Goal: Task Accomplishment & Management: Complete application form

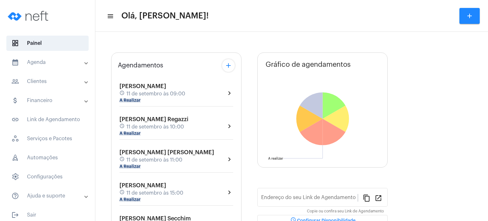
type input "[URL][DOMAIN_NAME]"
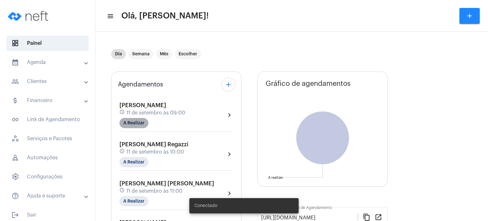
click at [127, 119] on mat-chip "A Realizar" at bounding box center [134, 123] width 29 height 10
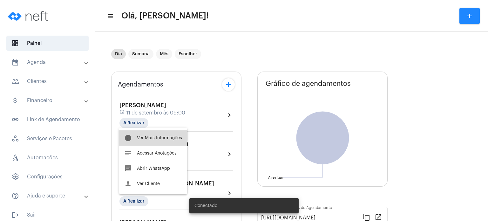
click at [148, 132] on button "info Ver Mais Informações" at bounding box center [153, 137] width 68 height 15
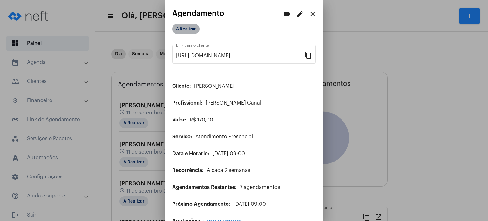
click at [186, 28] on mat-chip "A Realizar" at bounding box center [185, 29] width 27 height 10
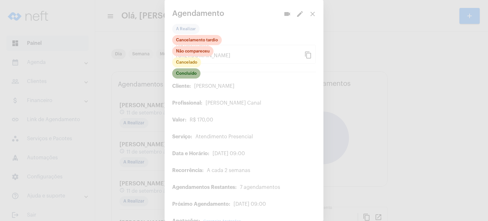
click at [189, 72] on mat-chip "Concluído" at bounding box center [186, 73] width 28 height 10
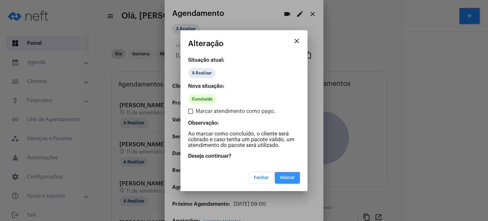
click at [291, 179] on span "Alterar" at bounding box center [287, 178] width 15 height 4
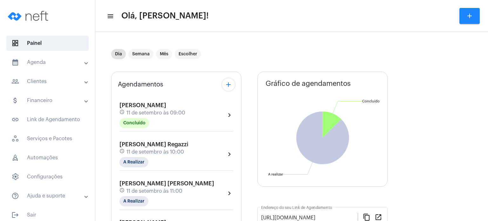
click at [35, 66] on mat-panel-title "calendar_month_outlined Agenda" at bounding box center [47, 63] width 73 height 8
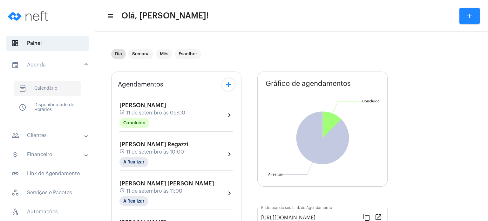
click at [39, 89] on span "calendar_month_outlined Calendário" at bounding box center [47, 88] width 67 height 15
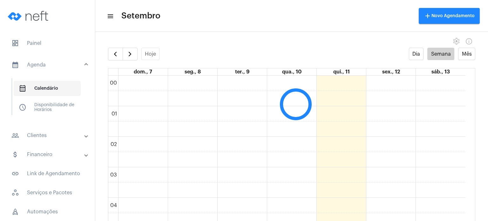
scroll to position [183, 0]
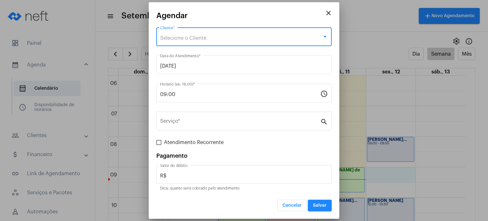
click at [276, 41] on div "Selecione o Cliente" at bounding box center [241, 38] width 162 height 6
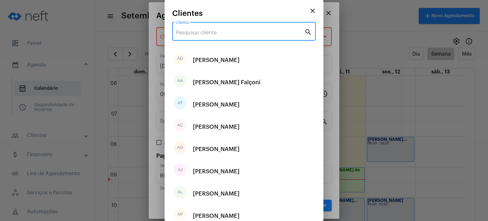
click at [275, 32] on input "Cliente" at bounding box center [240, 33] width 128 height 6
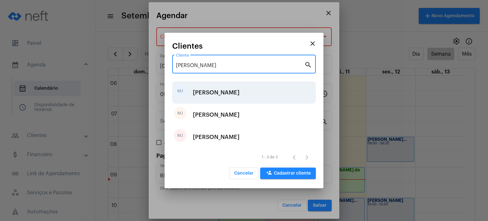
type input "[PERSON_NAME]"
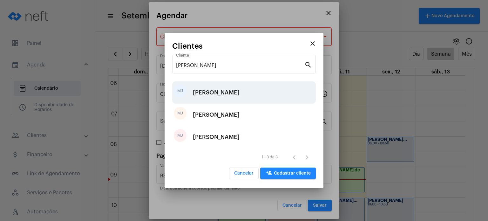
click at [240, 94] on div "[PERSON_NAME]" at bounding box center [216, 92] width 47 height 19
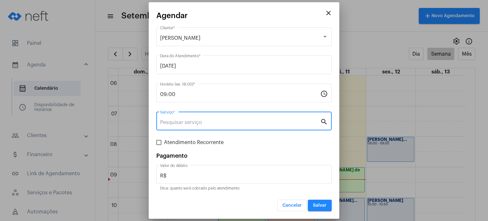
click at [226, 123] on input "Serviço *" at bounding box center [240, 123] width 160 height 6
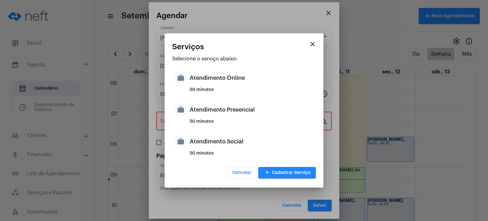
click at [226, 123] on div "50 minutos" at bounding box center [252, 124] width 125 height 10
type input "Atendimento Presencial"
type input "R$ 170"
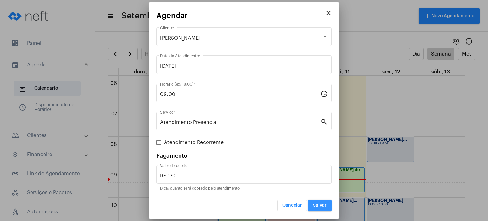
click at [315, 202] on button "Salvar" at bounding box center [320, 205] width 24 height 11
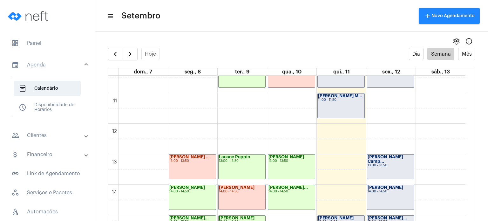
scroll to position [316, 0]
